Goal: Navigation & Orientation: Find specific page/section

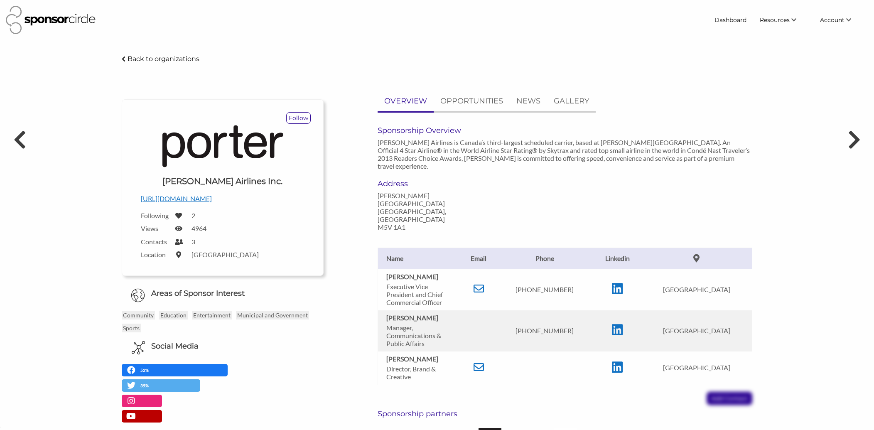
scroll to position [12104, 0]
click at [771, 38] on link "Find New Partners" at bounding box center [772, 35] width 82 height 15
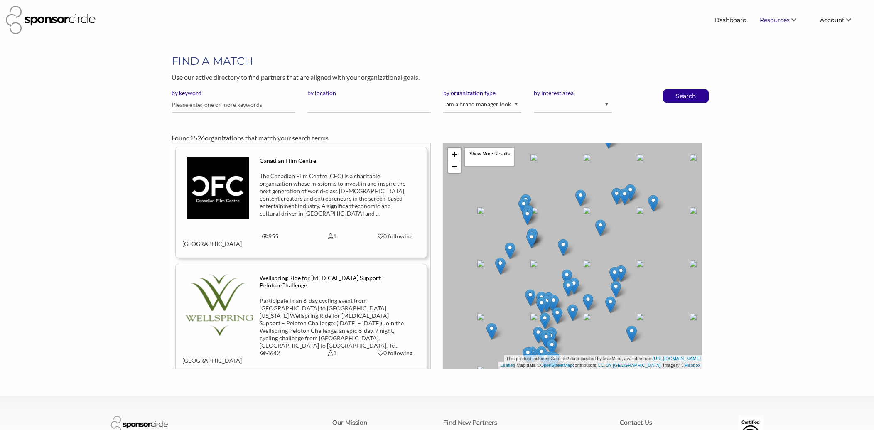
scroll to position [12138, 0]
click at [726, 18] on link "Dashboard" at bounding box center [730, 19] width 45 height 15
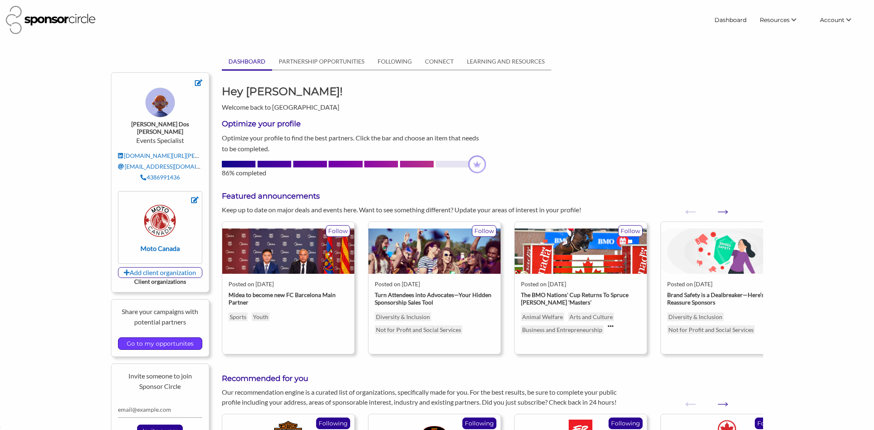
scroll to position [12138, 0]
click at [172, 338] on input "Go to my opportunites" at bounding box center [160, 344] width 75 height 12
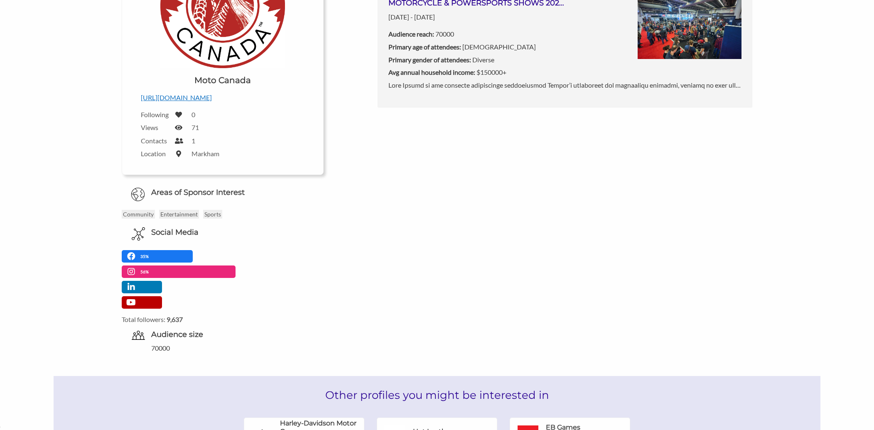
scroll to position [177, 0]
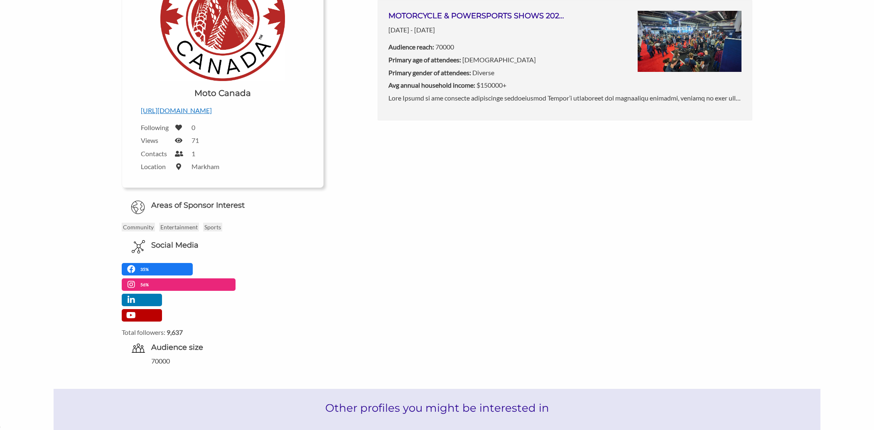
click at [179, 140] on icon at bounding box center [178, 140] width 7 height 7
drag, startPoint x: 214, startPoint y: 141, endPoint x: 209, endPoint y: 142, distance: 5.1
click at [214, 141] on div "Views 71" at bounding box center [223, 140] width 164 height 10
click at [178, 141] on icon at bounding box center [178, 140] width 7 height 7
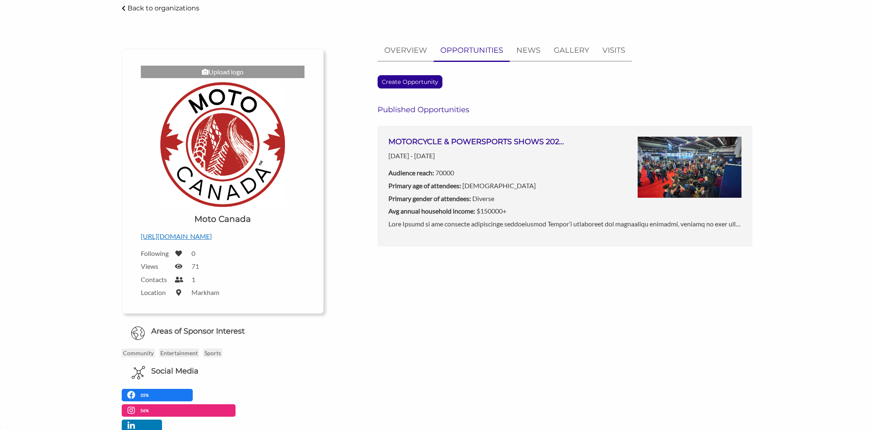
scroll to position [52, 0]
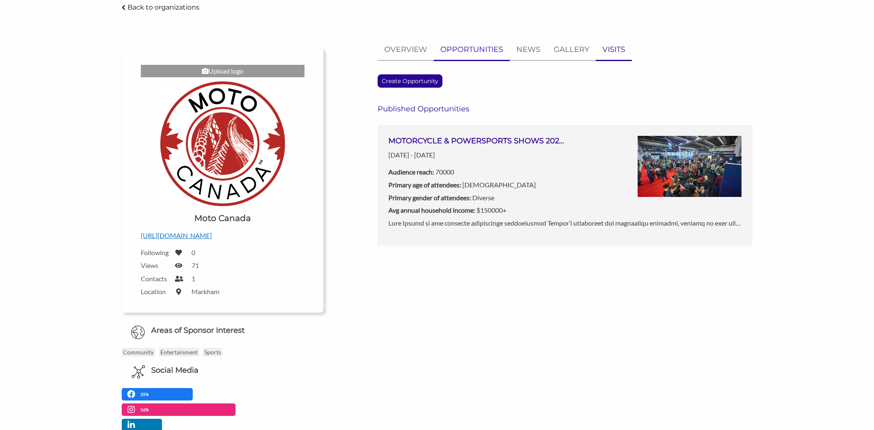
click at [610, 49] on p "VISITS" at bounding box center [613, 50] width 23 height 12
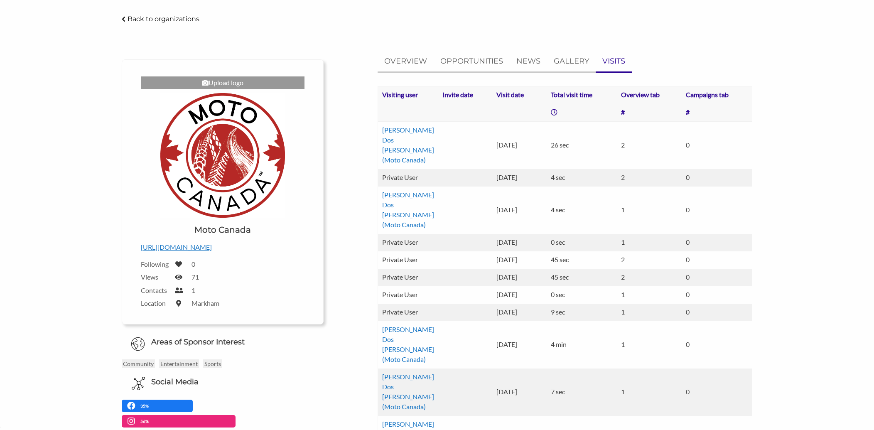
scroll to position [0, 0]
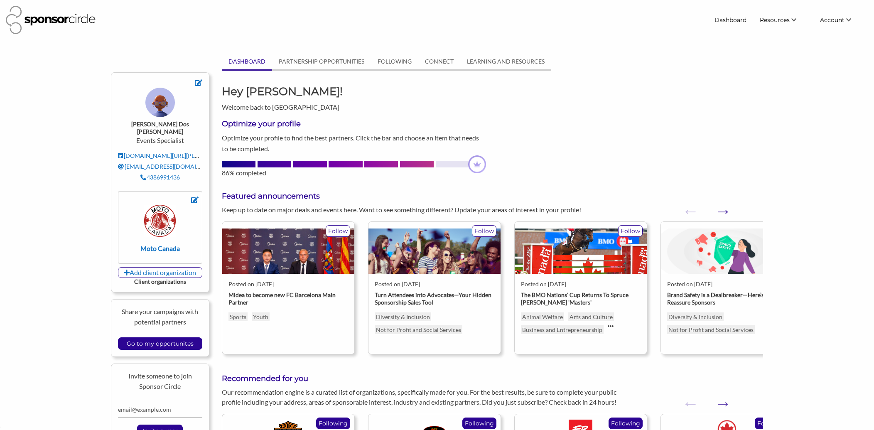
scroll to position [12138, 0]
